Goal: Task Accomplishment & Management: Complete application form

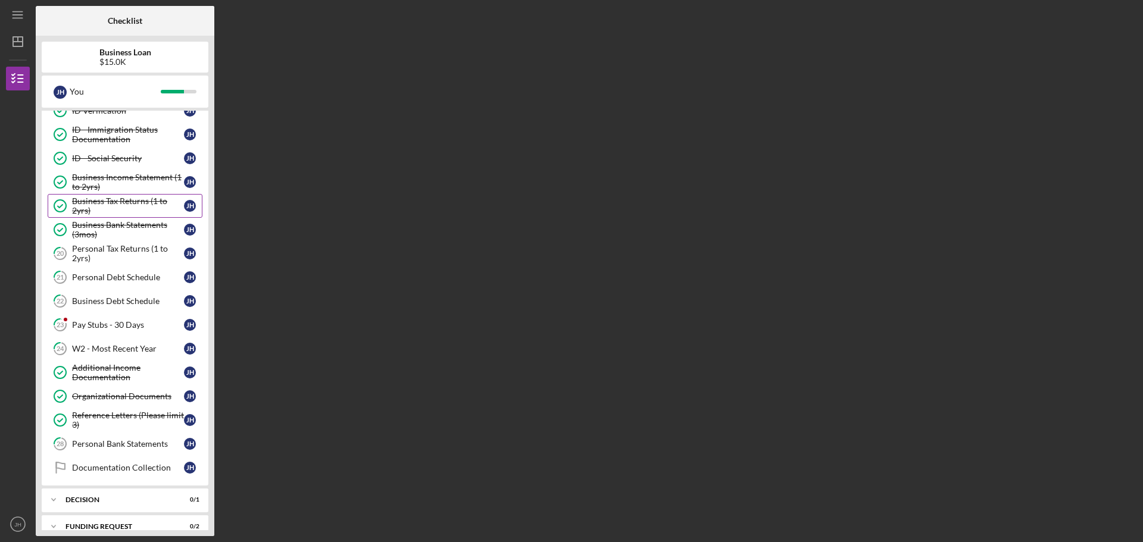
scroll to position [132, 0]
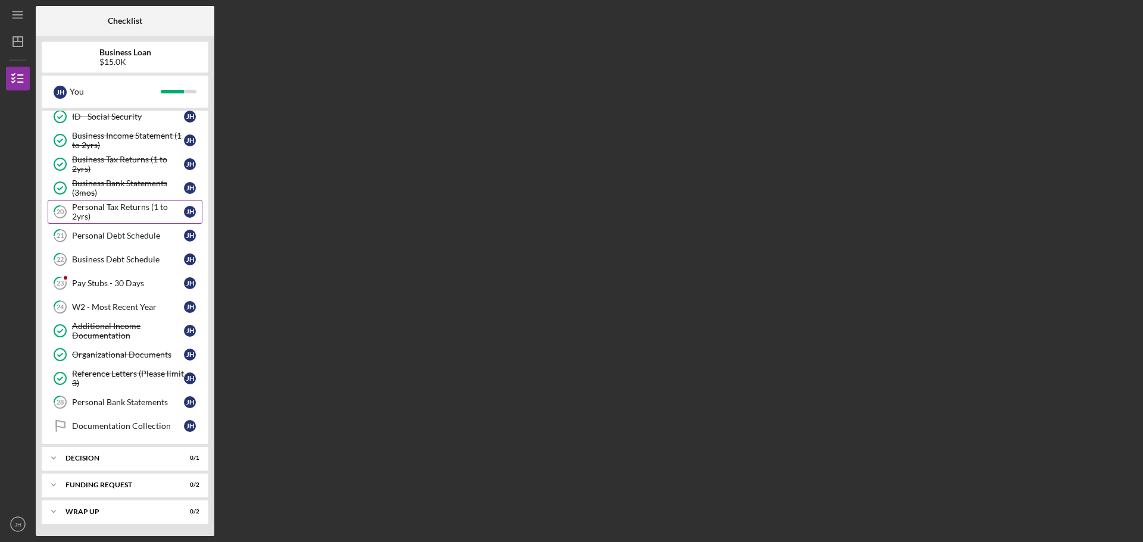
click at [120, 213] on div "Personal Tax Returns (1 to 2yrs)" at bounding box center [128, 211] width 112 height 19
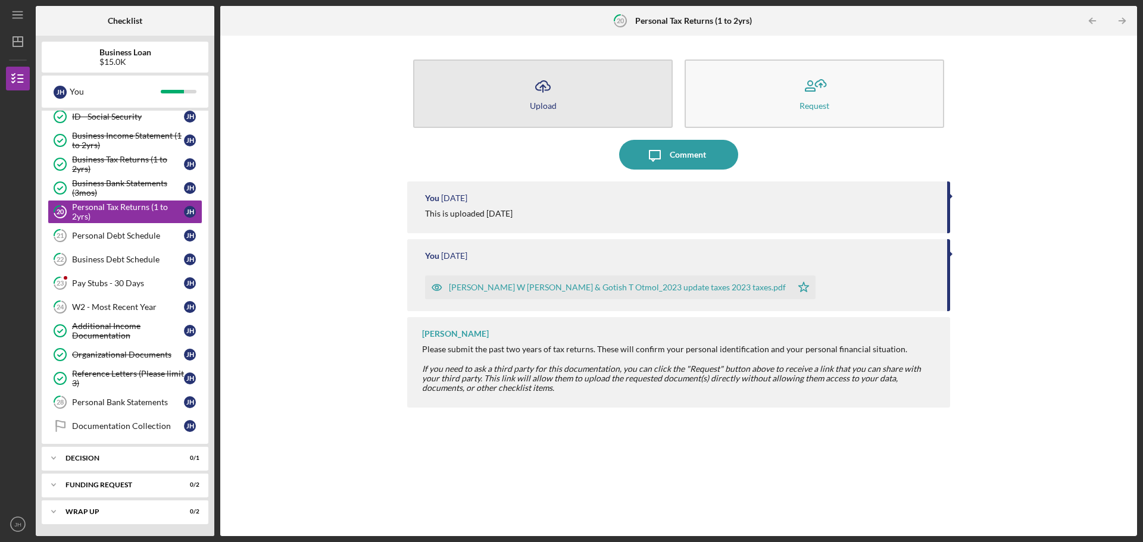
click at [542, 95] on icon "Icon/Upload" at bounding box center [543, 86] width 30 height 30
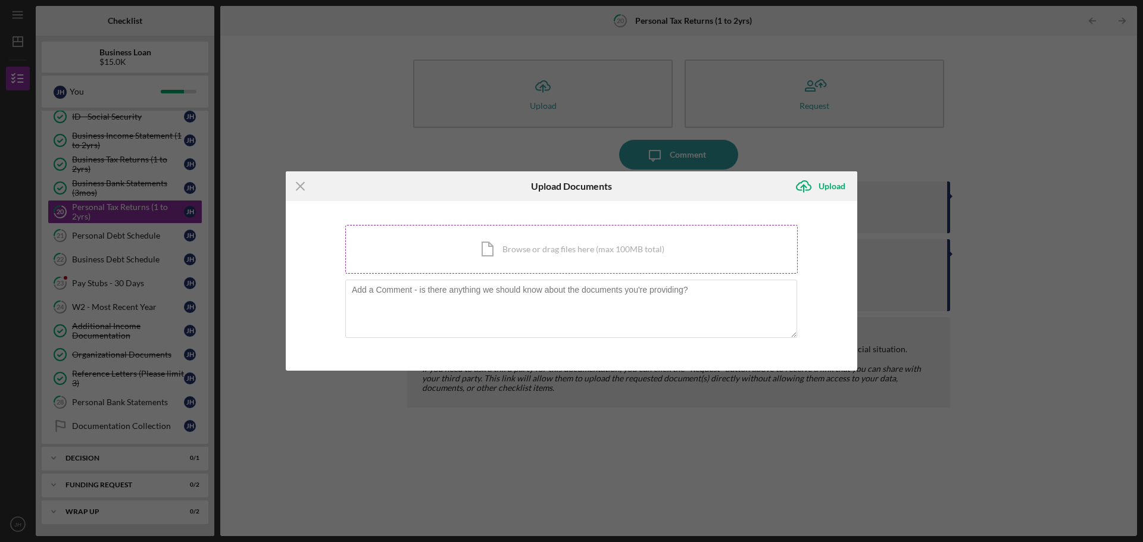
click at [543, 252] on div "Icon/Document Browse or drag files here (max 100MB total) Tap to choose files o…" at bounding box center [571, 249] width 452 height 49
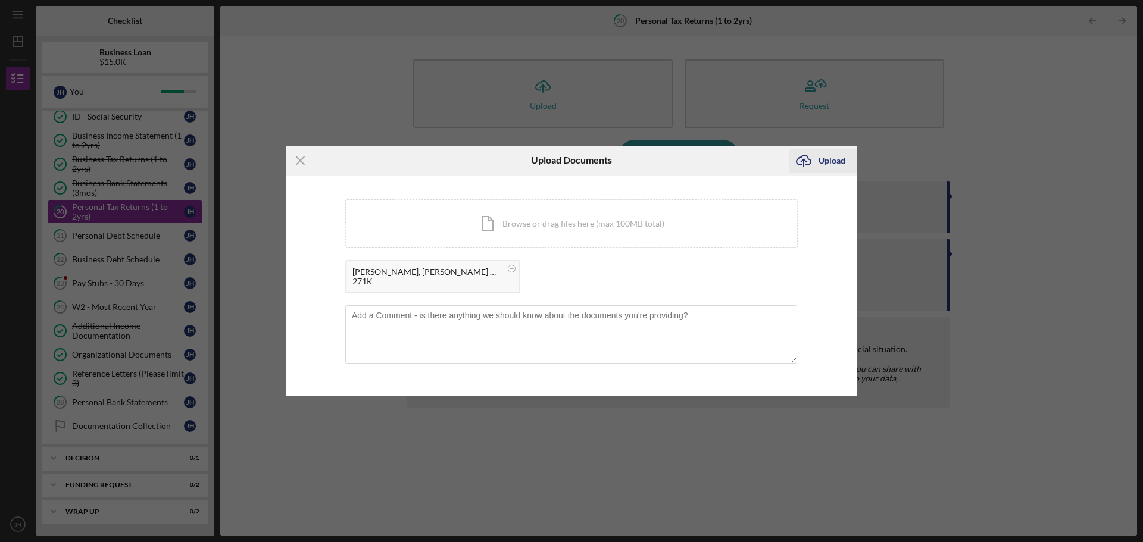
click at [831, 161] on div "Upload" at bounding box center [831, 161] width 27 height 24
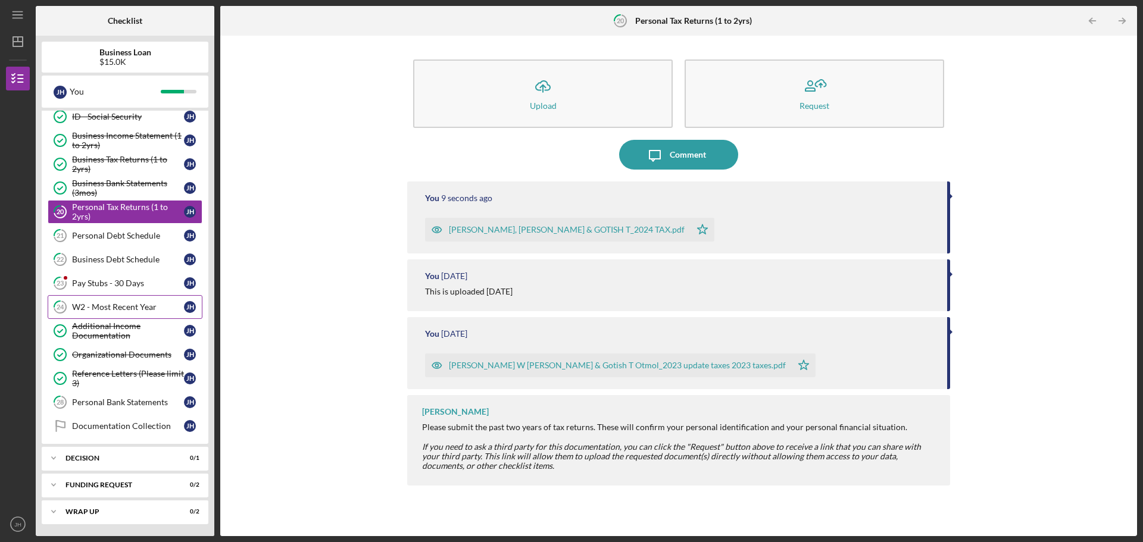
click at [92, 306] on div "W2 - Most Recent Year" at bounding box center [128, 307] width 112 height 10
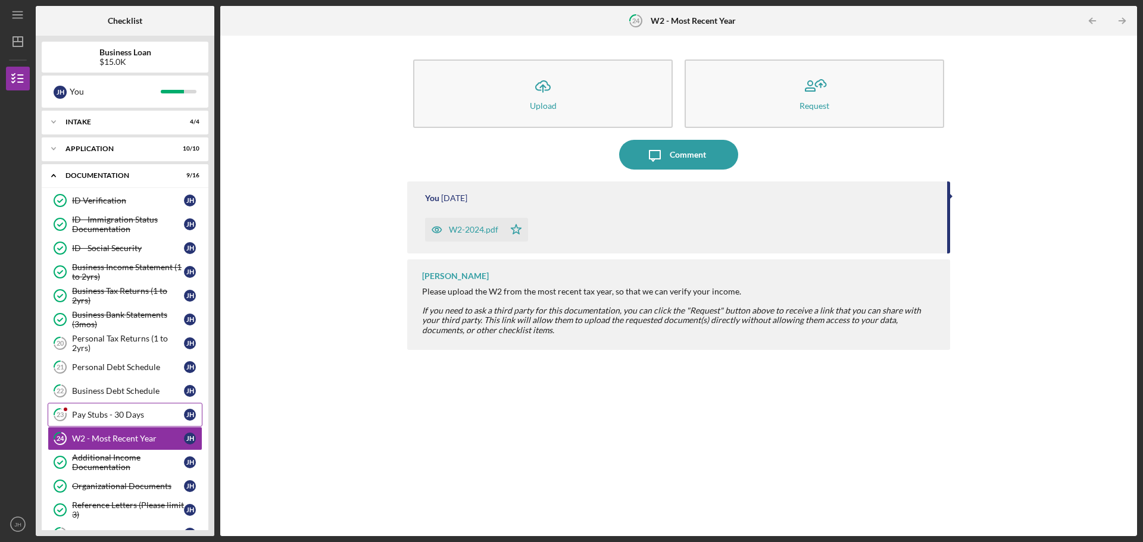
click at [117, 415] on div "Pay Stubs - 30 Days" at bounding box center [128, 415] width 112 height 10
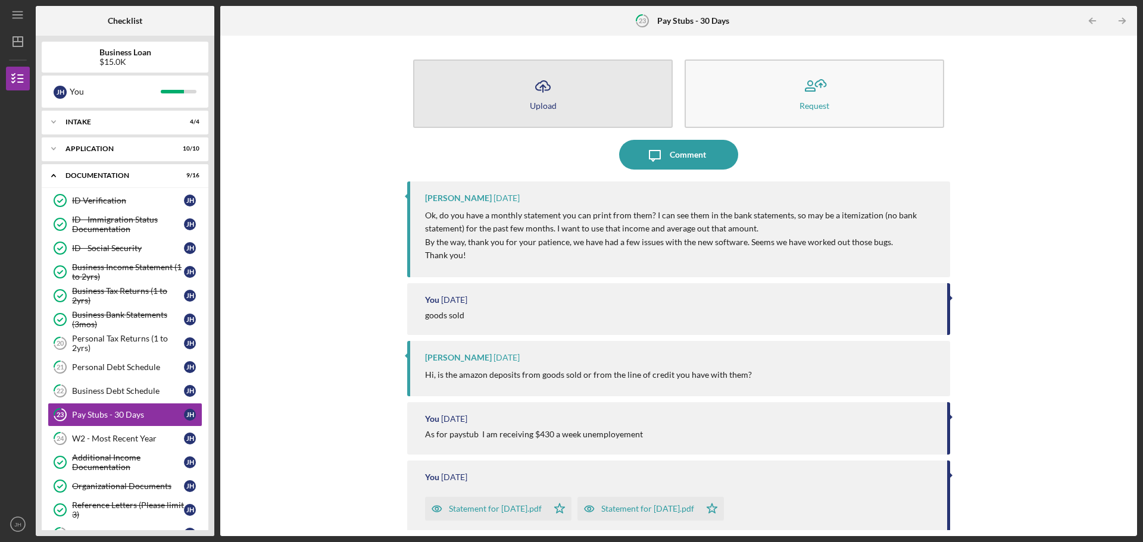
click at [540, 92] on icon "Icon/Upload" at bounding box center [543, 86] width 30 height 30
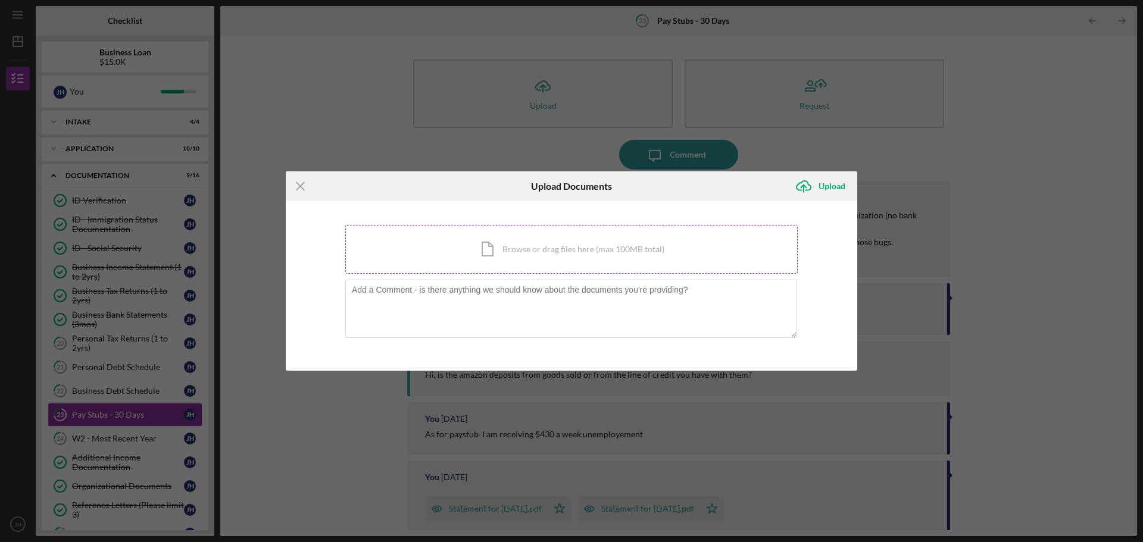
click at [564, 246] on div "Icon/Document Browse or drag files here (max 100MB total) Tap to choose files o…" at bounding box center [571, 249] width 452 height 49
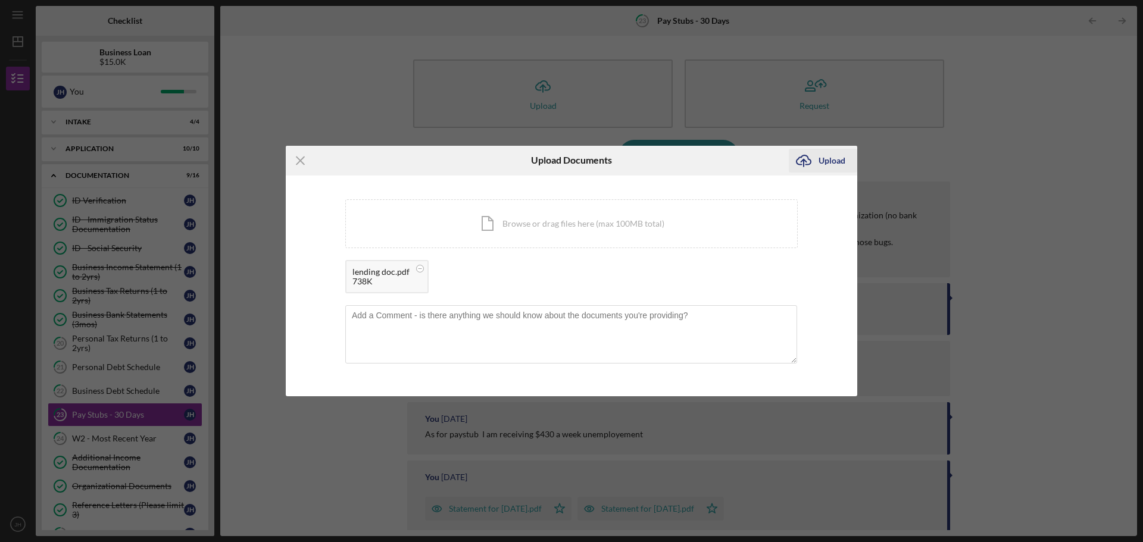
click at [828, 159] on div "Upload" at bounding box center [831, 161] width 27 height 24
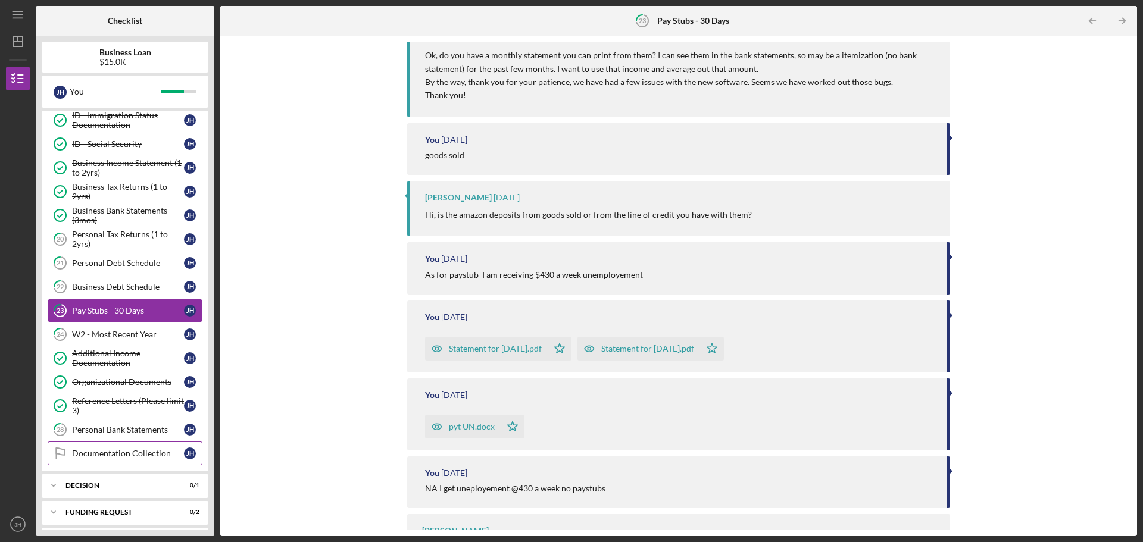
scroll to position [119, 0]
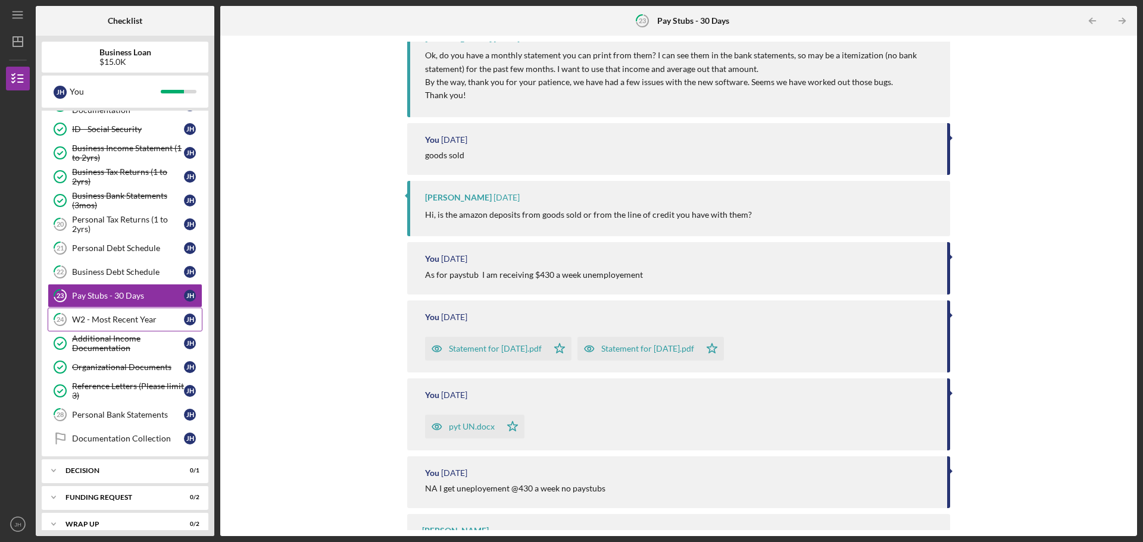
click at [110, 322] on div "W2 - Most Recent Year" at bounding box center [128, 320] width 112 height 10
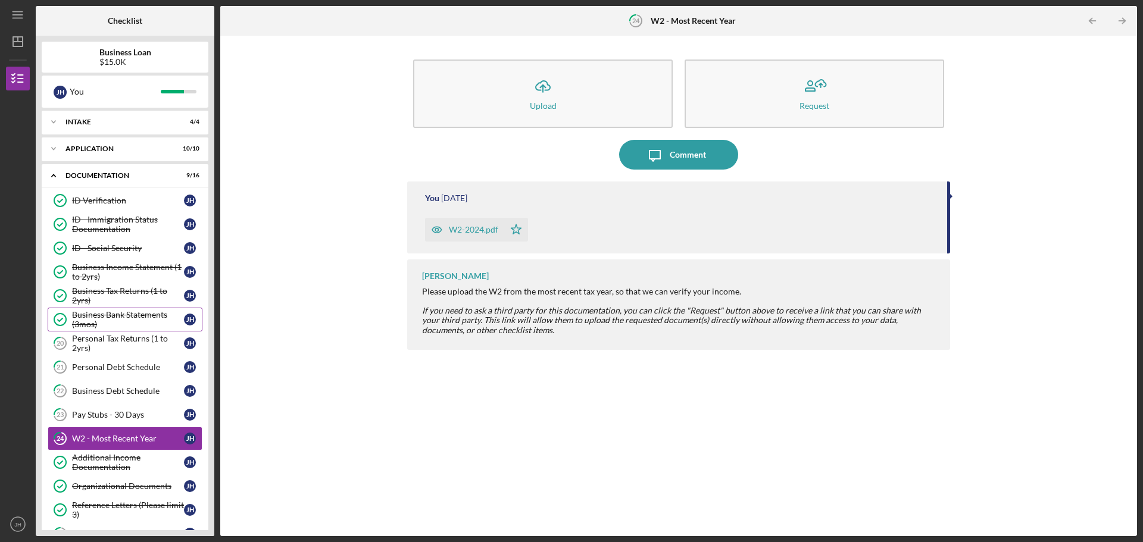
scroll to position [132, 0]
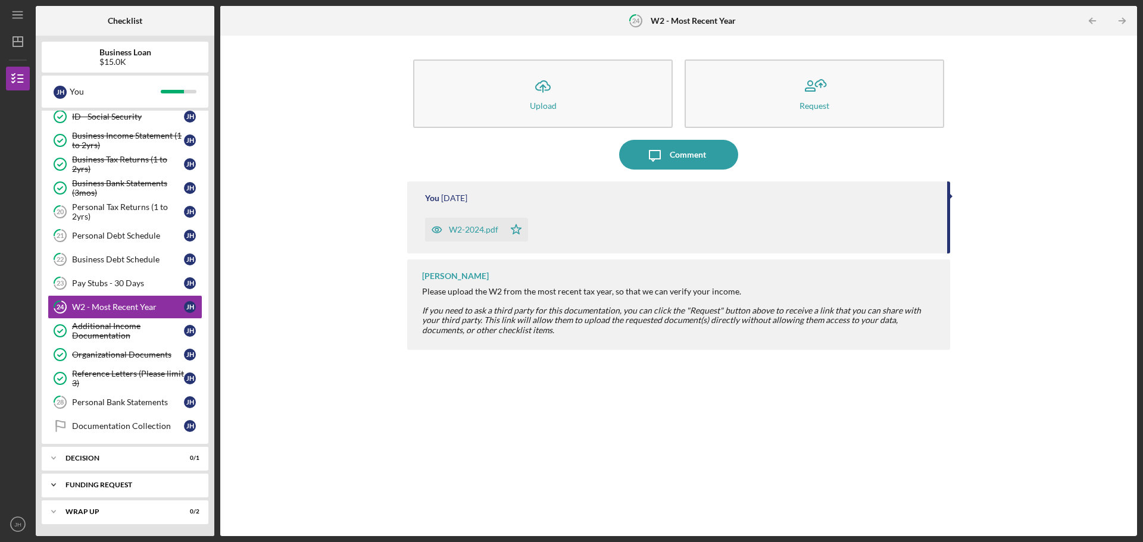
click at [96, 485] on div "Funding Request" at bounding box center [129, 484] width 128 height 7
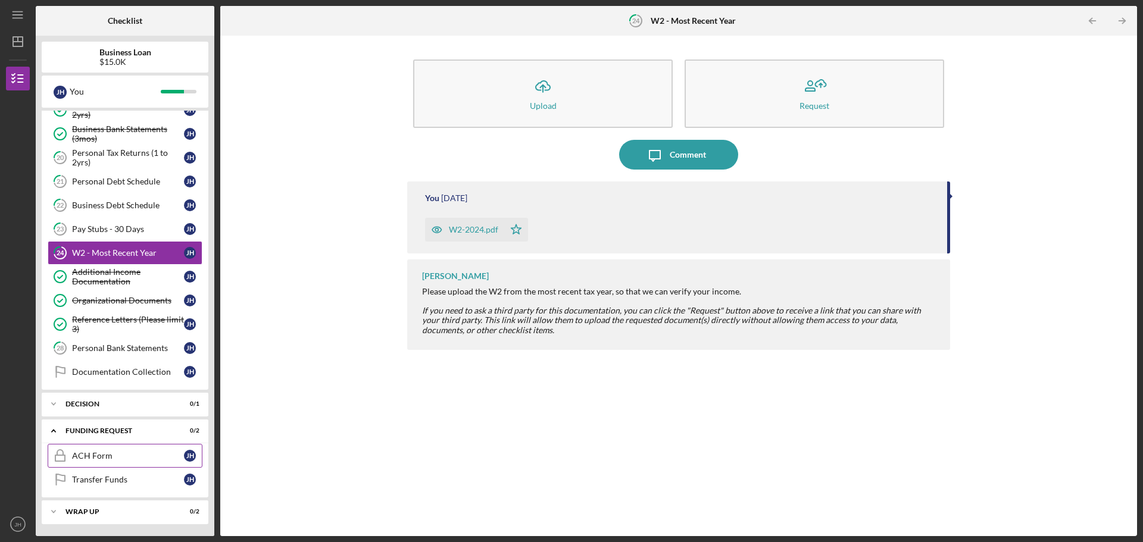
click at [103, 458] on div "ACH Form" at bounding box center [128, 456] width 112 height 10
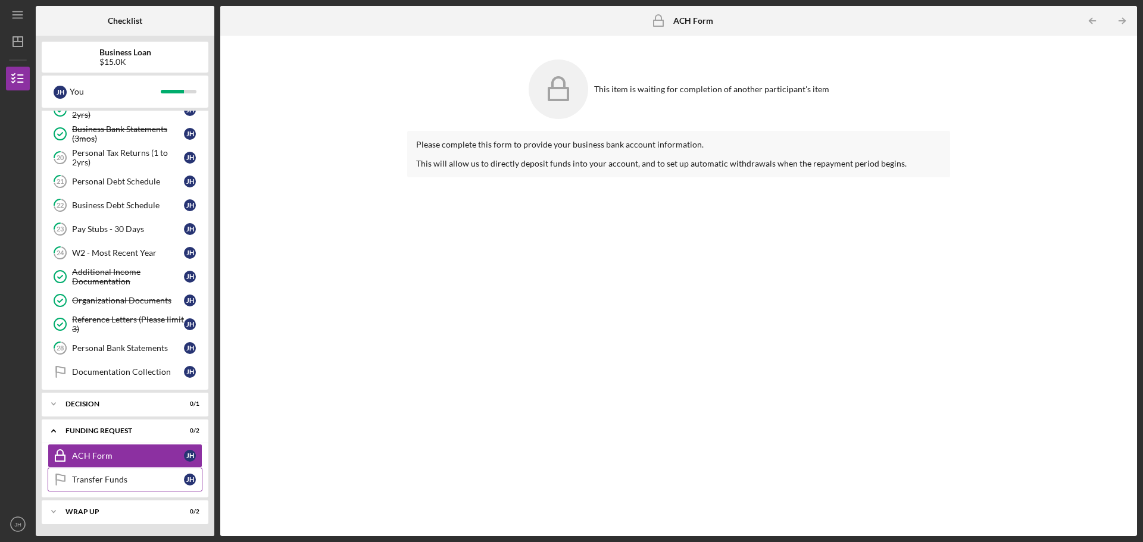
click at [116, 483] on div "Transfer Funds" at bounding box center [128, 480] width 112 height 10
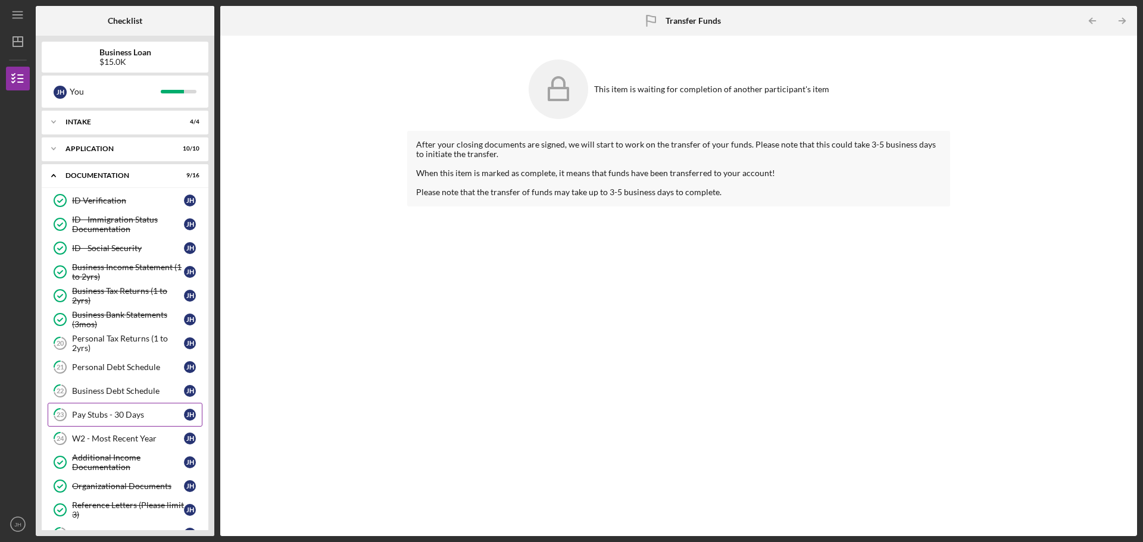
click at [121, 417] on div "Pay Stubs - 30 Days" at bounding box center [128, 415] width 112 height 10
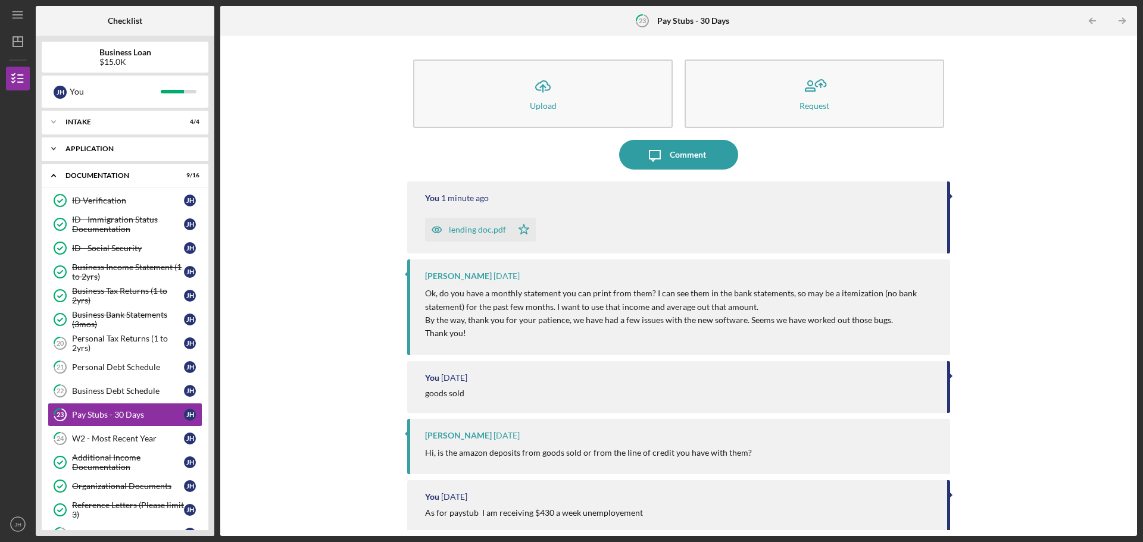
click at [52, 149] on icon "Icon/Expander" at bounding box center [54, 149] width 24 height 24
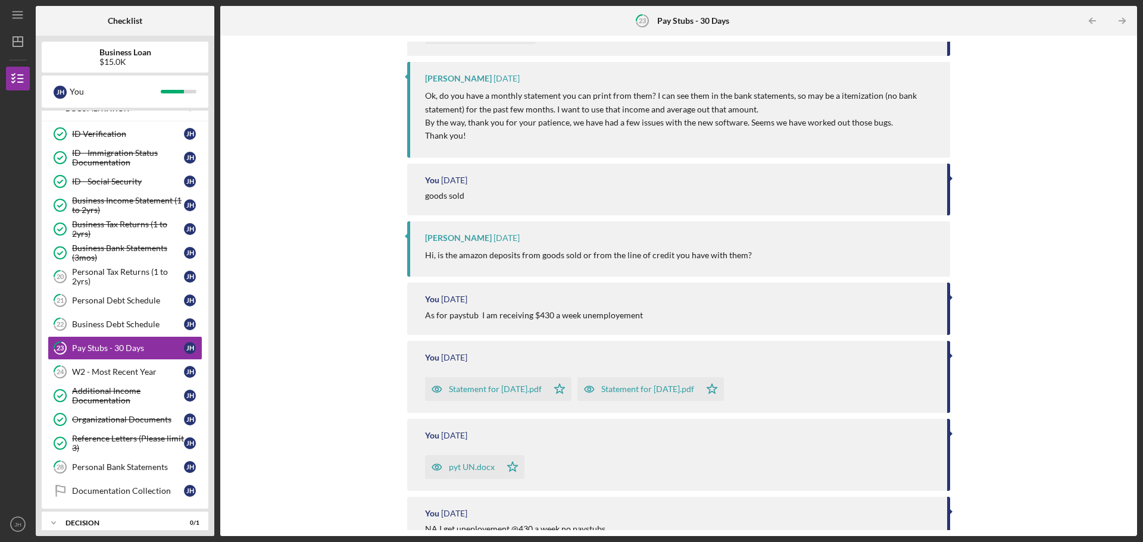
scroll to position [238, 0]
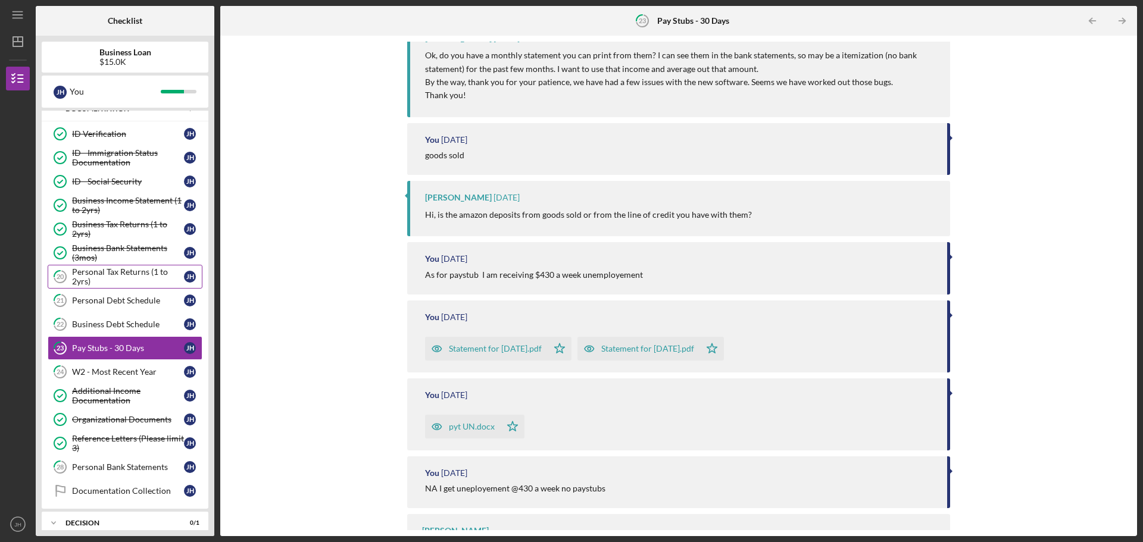
click at [108, 275] on div "Personal Tax Returns (1 to 2yrs)" at bounding box center [128, 276] width 112 height 19
